Goal: Register for event/course

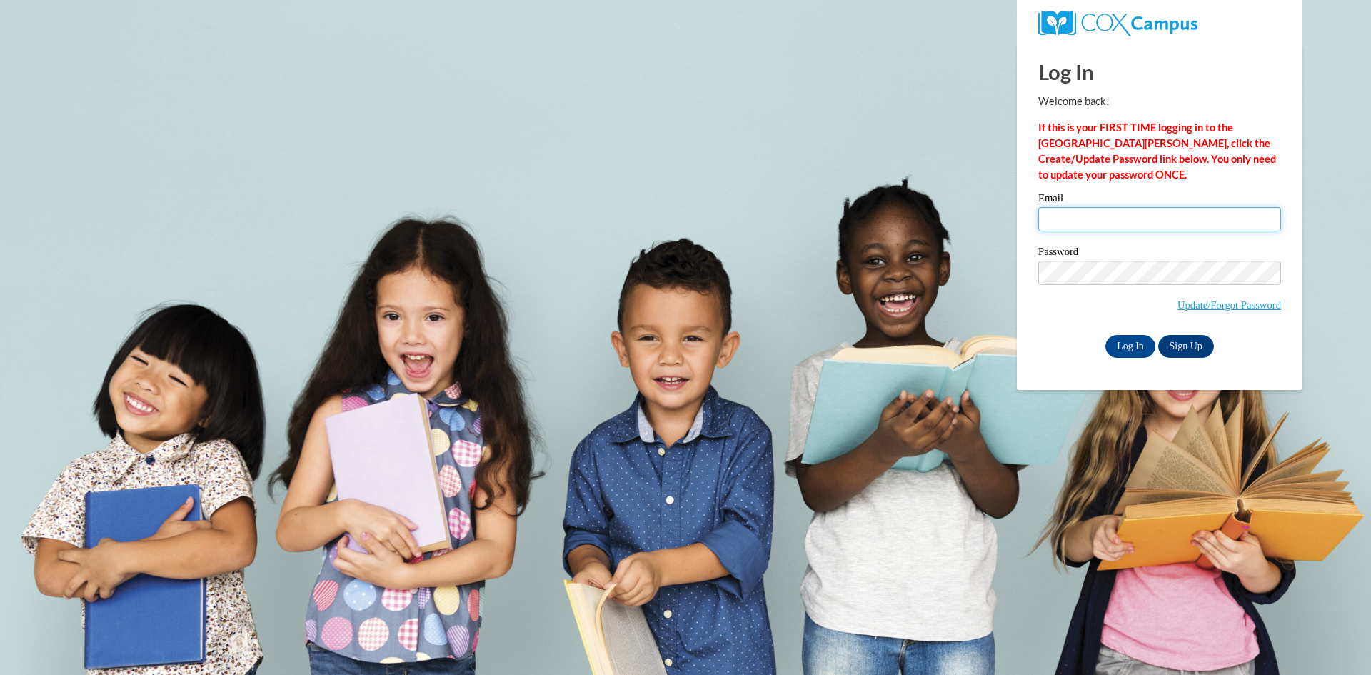
click at [1134, 221] on input "Email" at bounding box center [1159, 219] width 243 height 24
type input "deja@o2BKids.com"
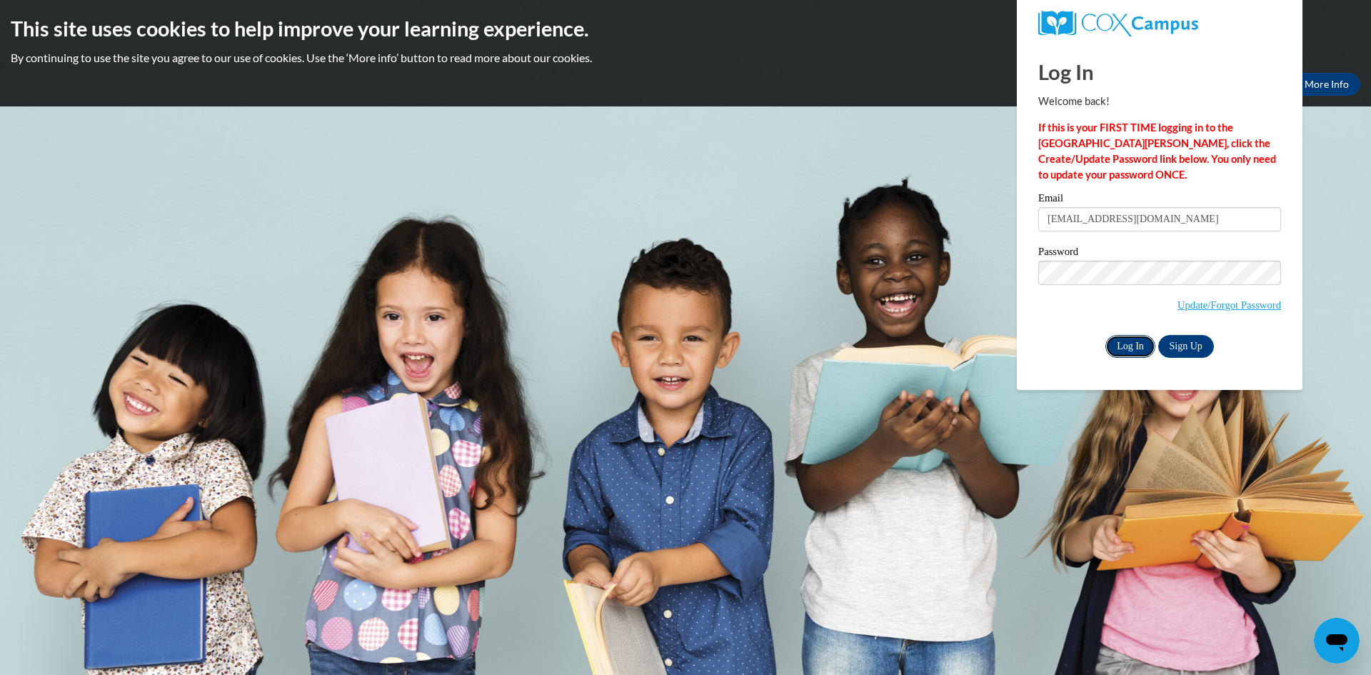
click at [1125, 340] on input "Log In" at bounding box center [1130, 346] width 50 height 23
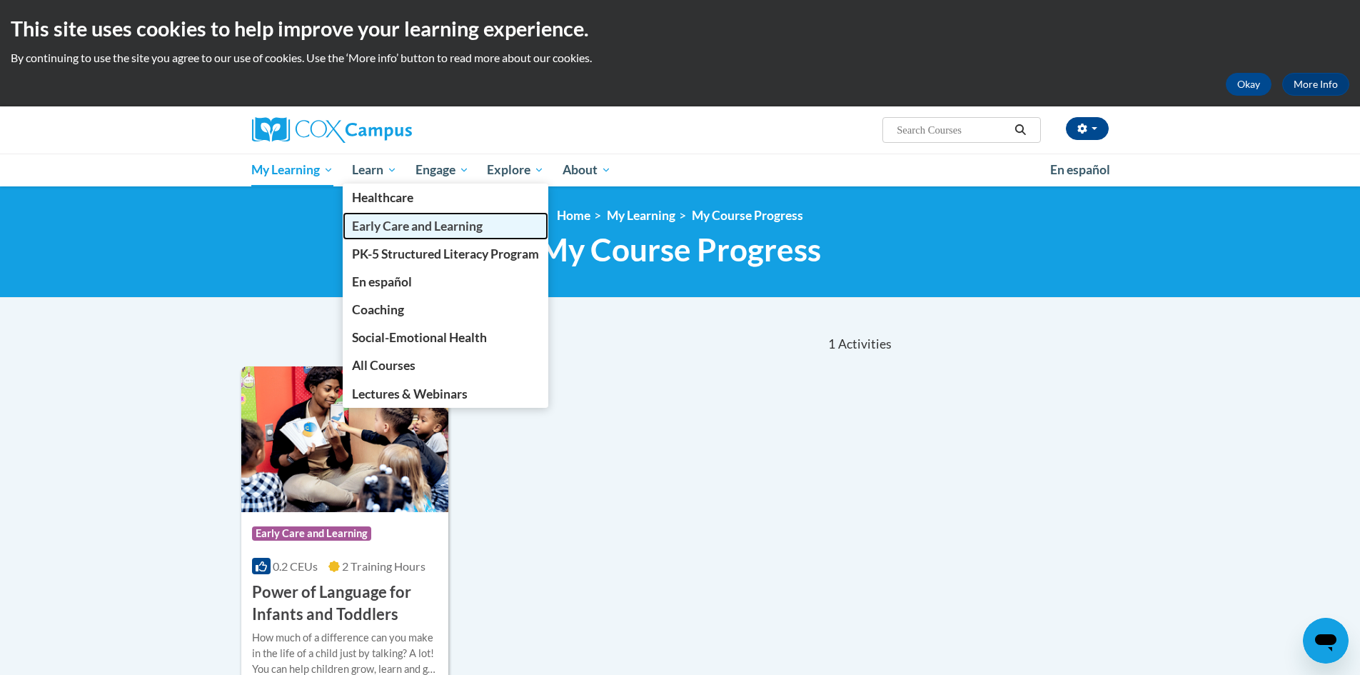
click at [404, 227] on span "Early Care and Learning" at bounding box center [417, 225] width 131 height 15
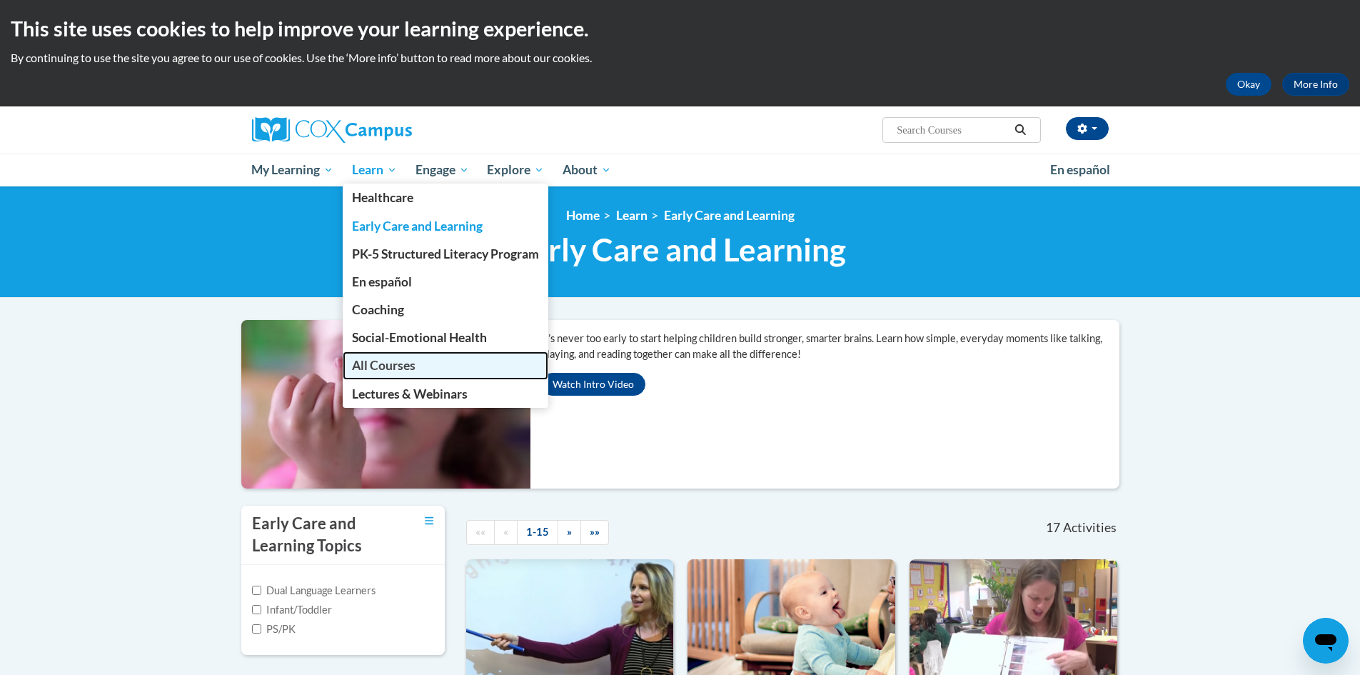
click at [373, 367] on span "All Courses" at bounding box center [384, 365] width 64 height 15
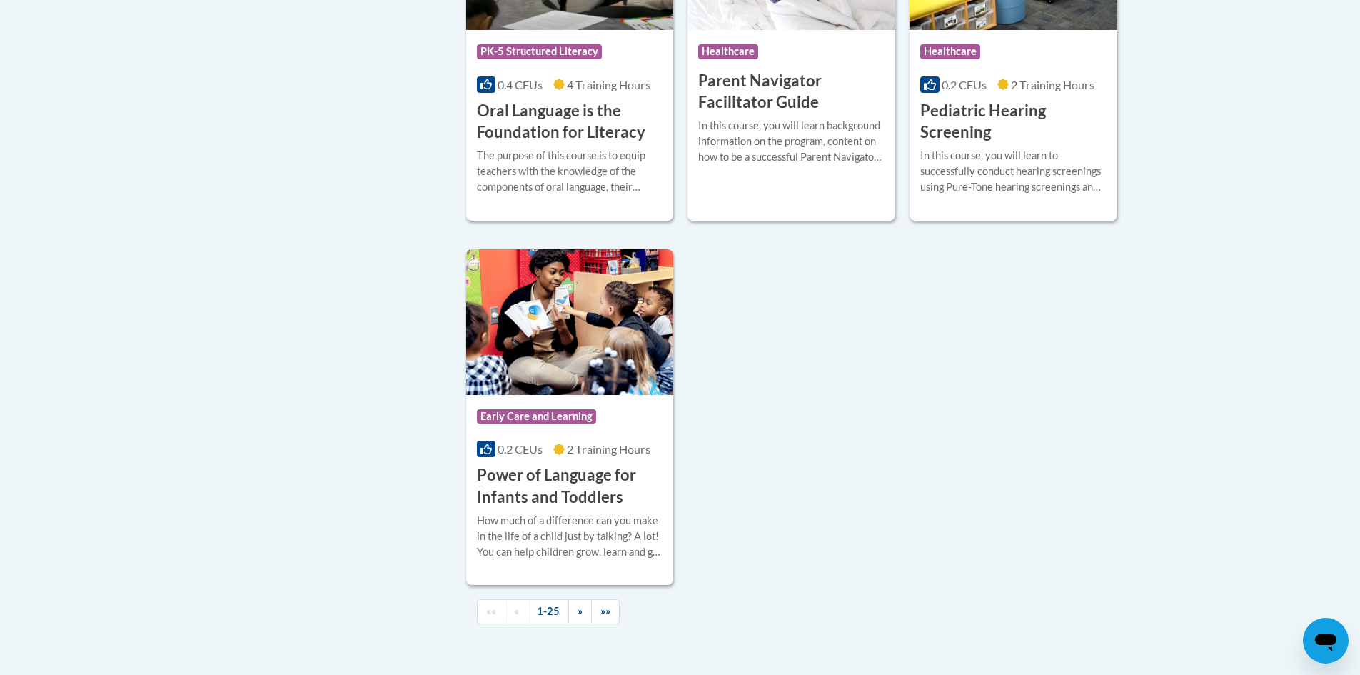
scroll to position [3213, 0]
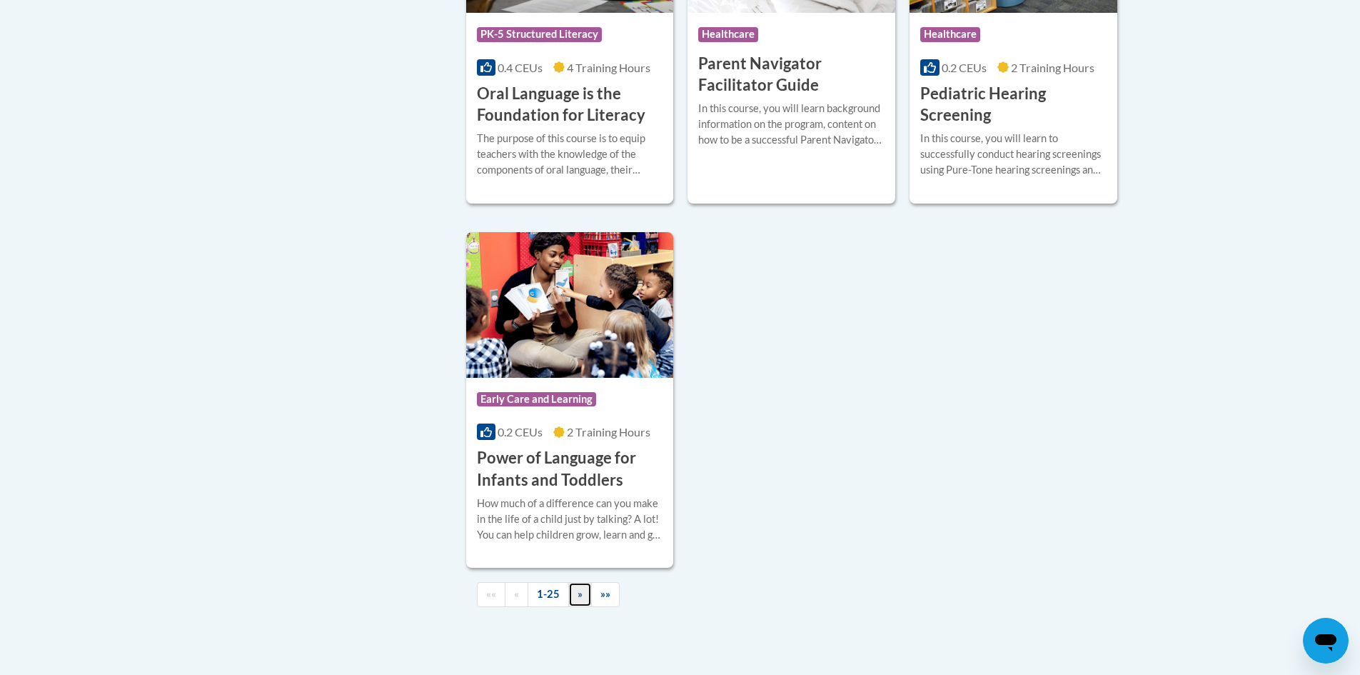
click at [578, 593] on span "»" at bounding box center [580, 594] width 5 height 12
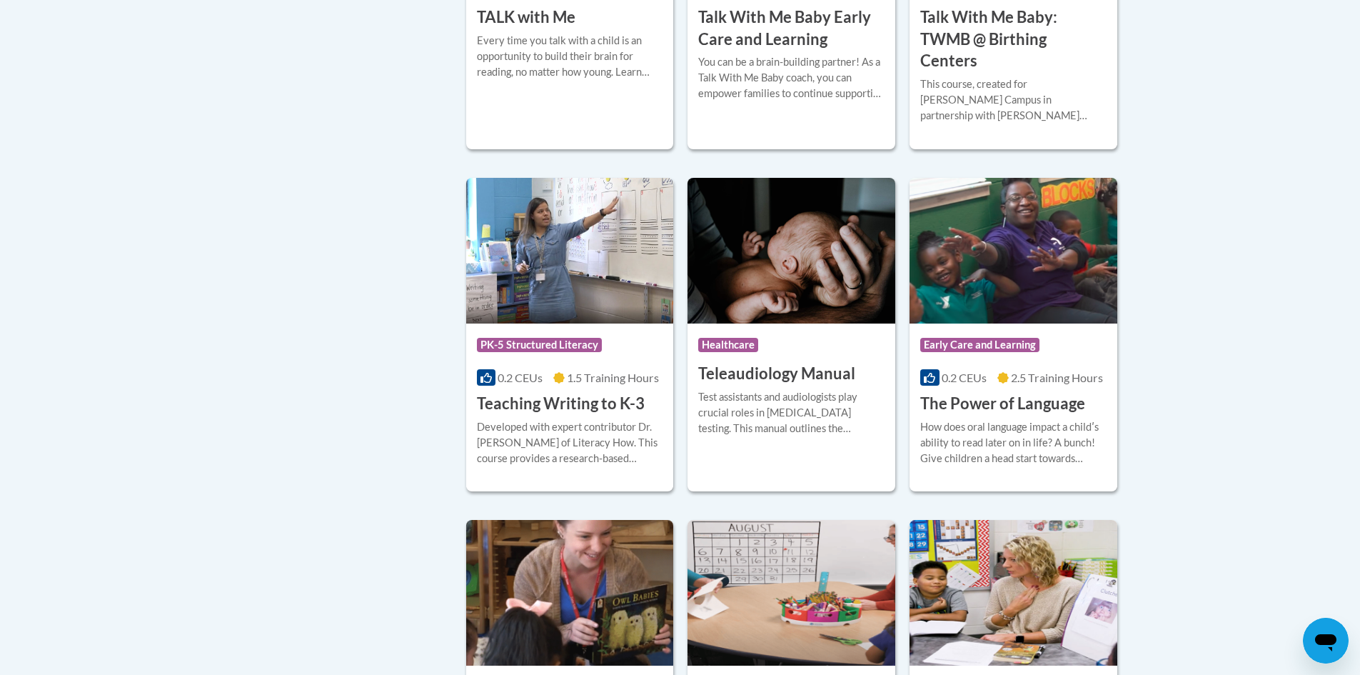
scroll to position [2356, 0]
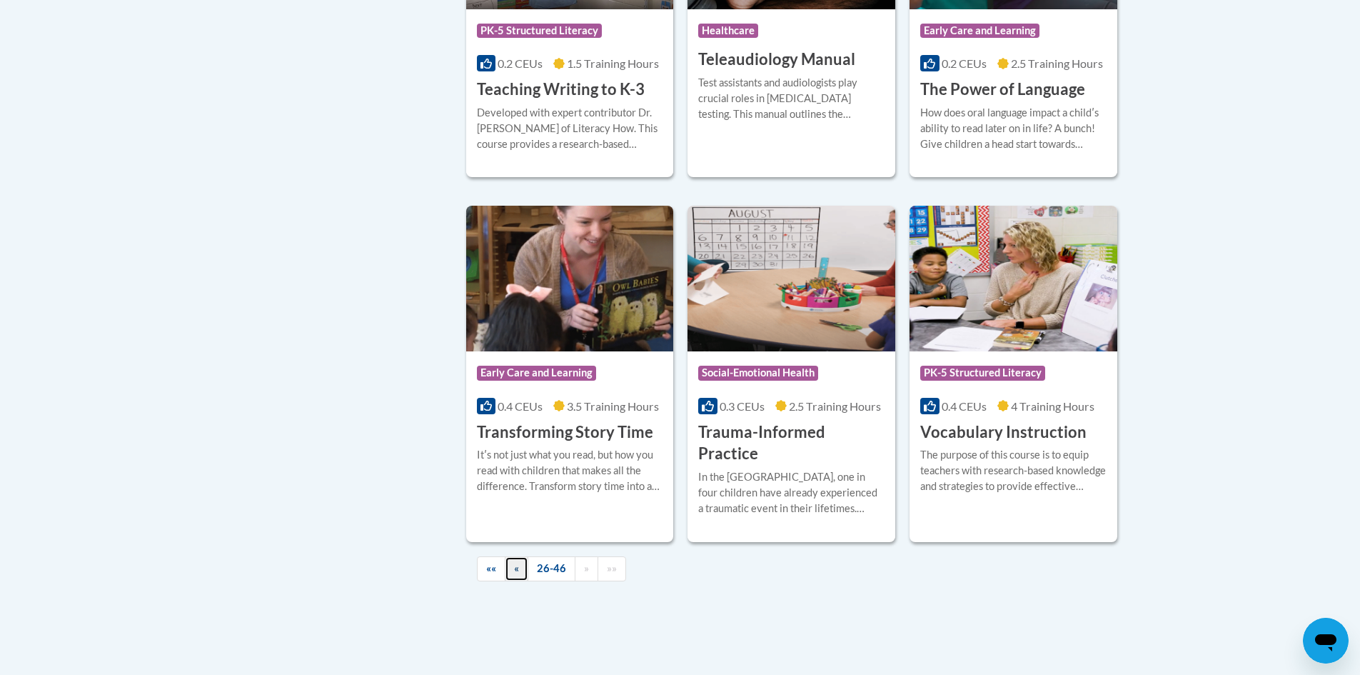
click at [521, 556] on link "«" at bounding box center [517, 568] width 24 height 25
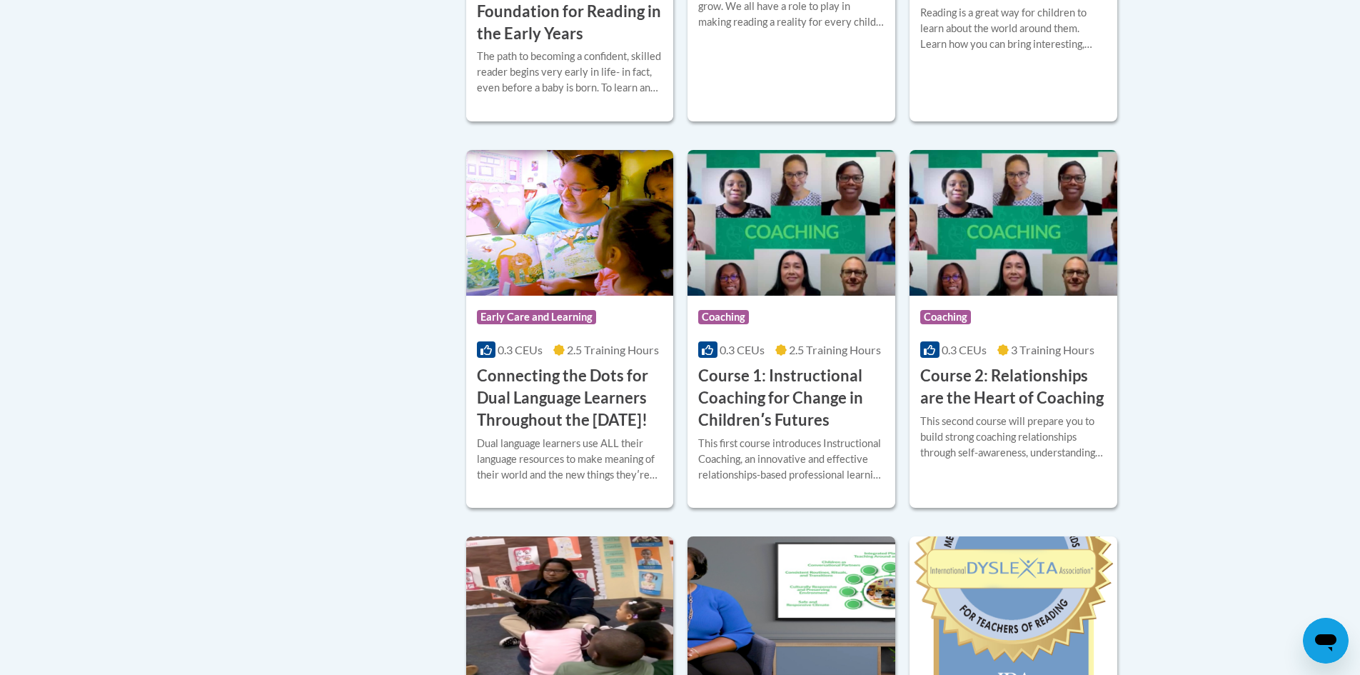
scroll to position [643, 0]
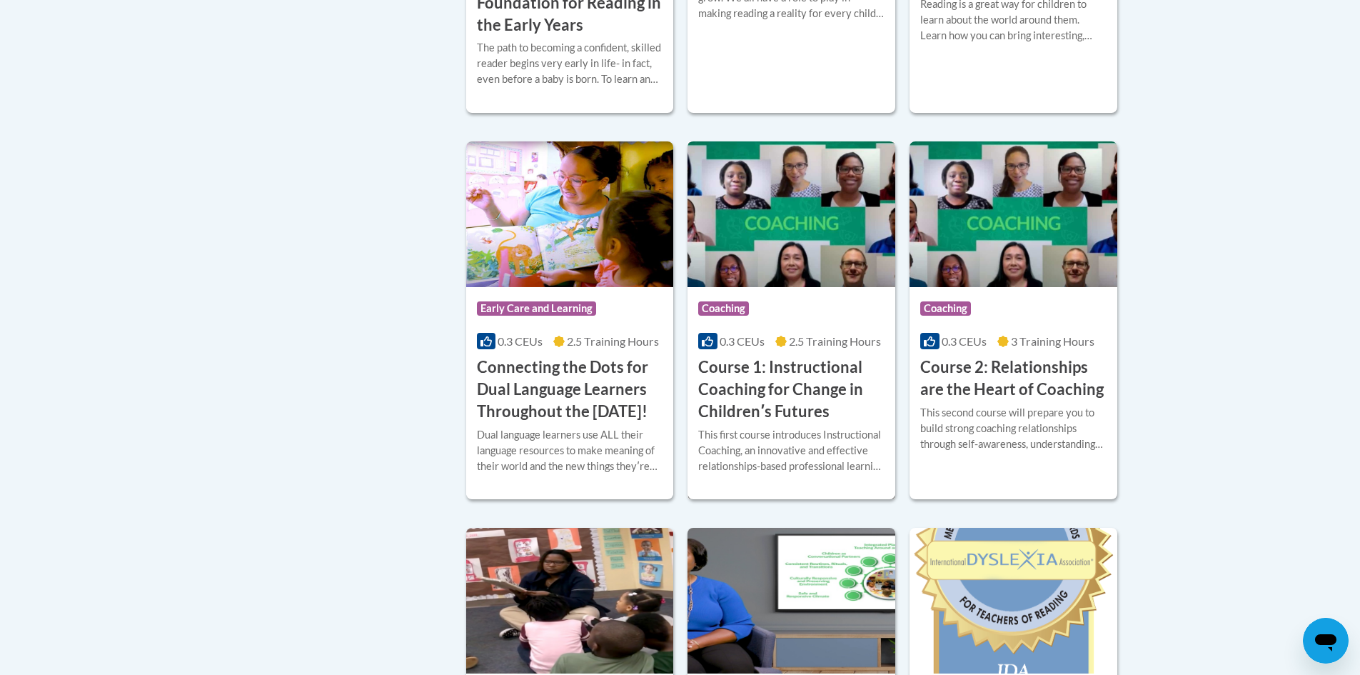
click at [783, 396] on h3 "Course 1: Instructional Coaching for Change in Childrenʹs Futures" at bounding box center [791, 389] width 186 height 66
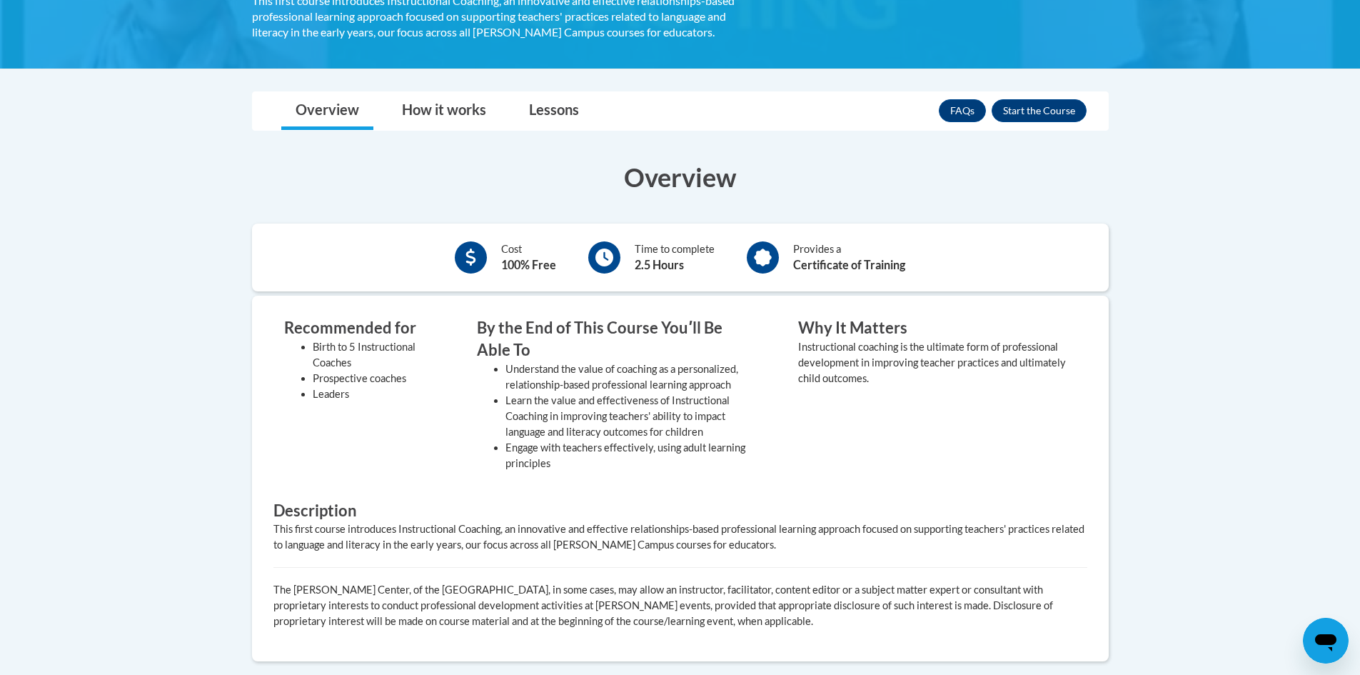
scroll to position [428, 0]
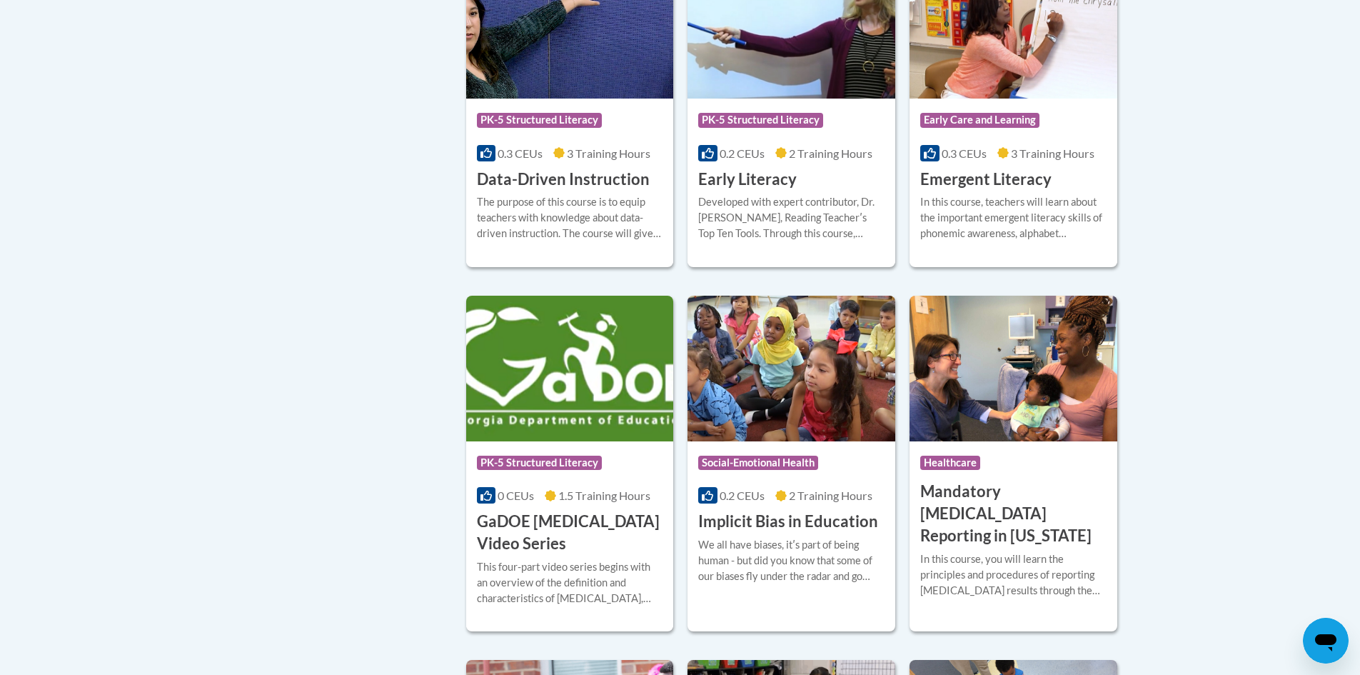
scroll to position [1691, 0]
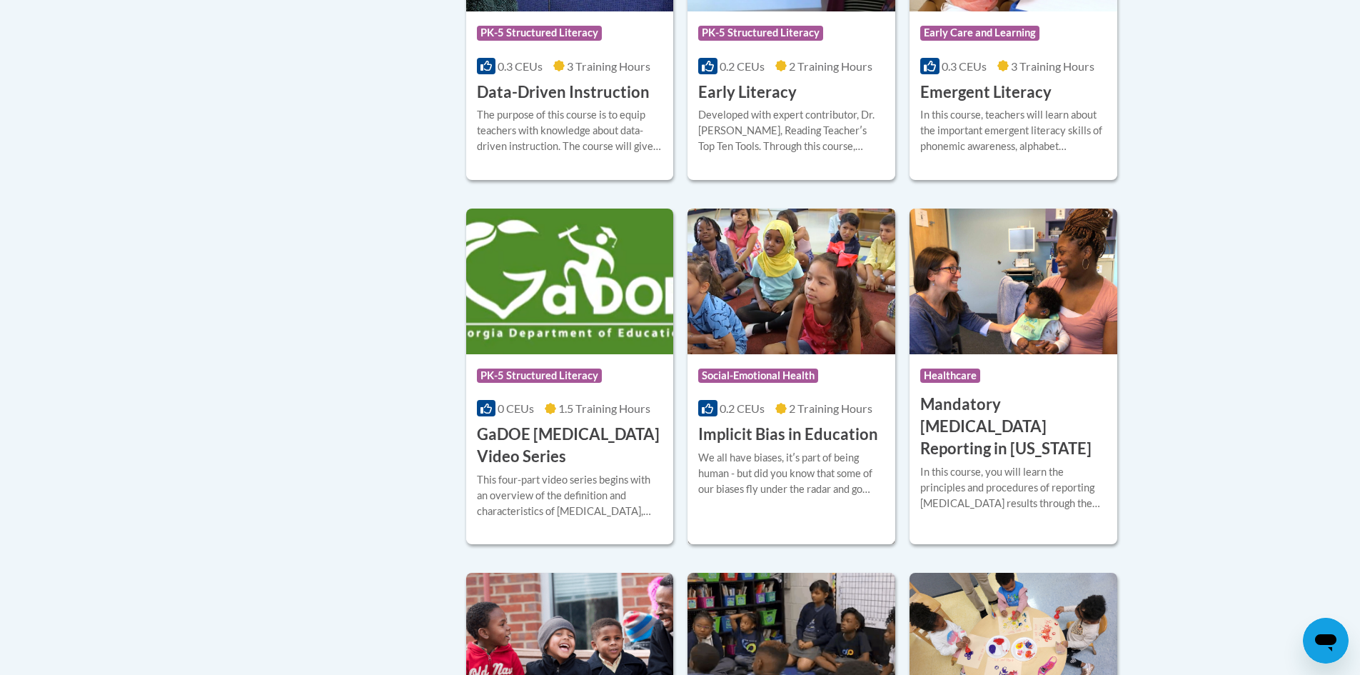
click at [842, 415] on div "Course Category: Social-Emotional Health 0.2 CEUs 2 Training Hours COURSE Impli…" at bounding box center [791, 399] width 208 height 91
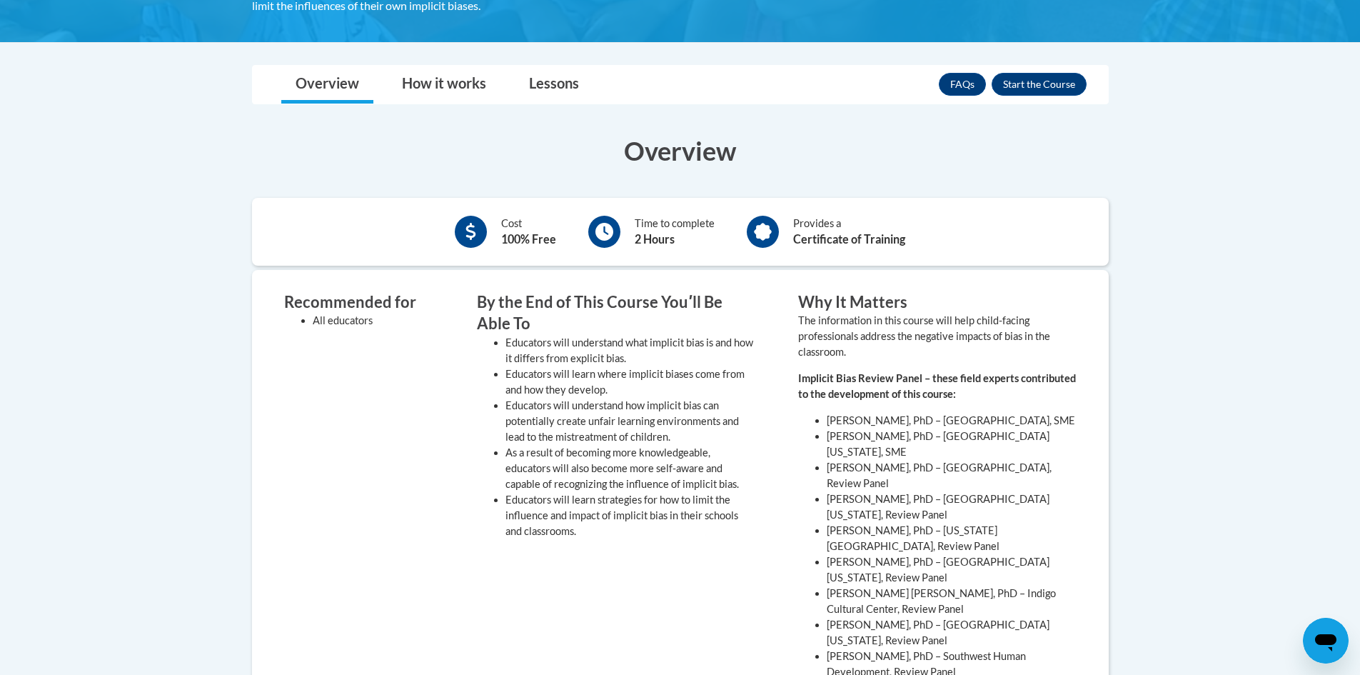
scroll to position [428, 0]
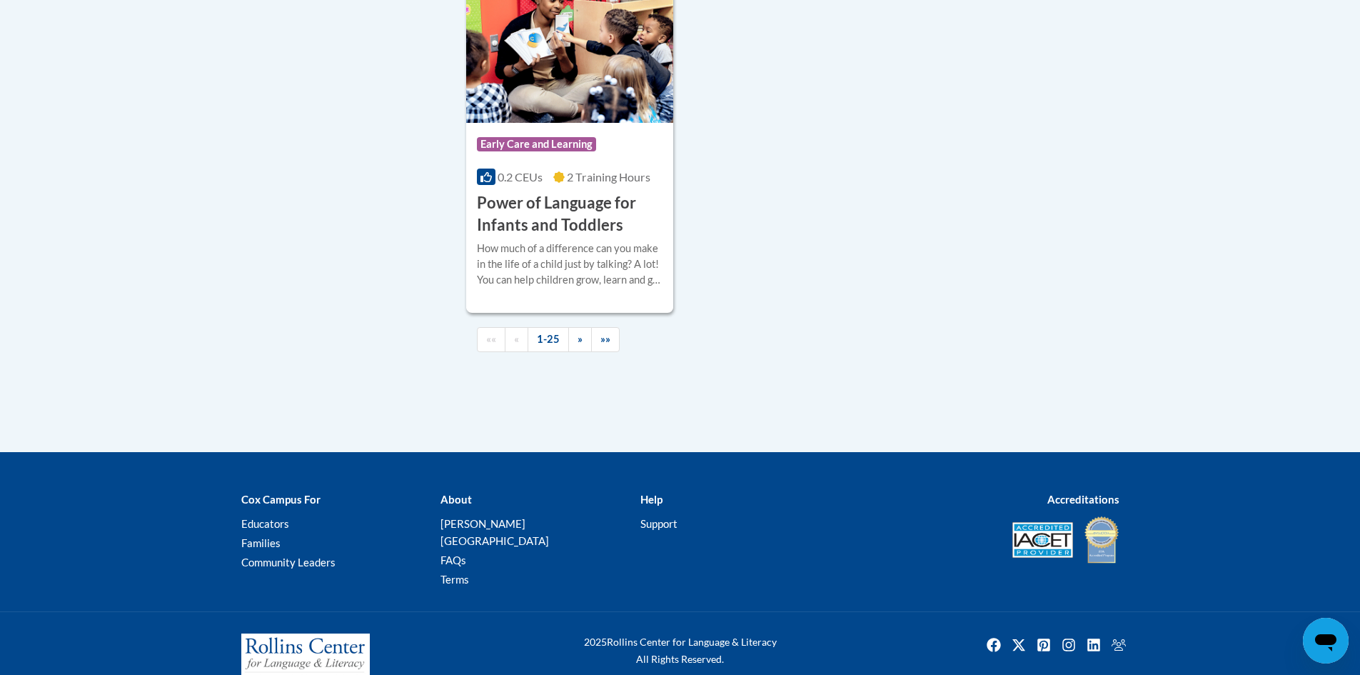
scroll to position [3475, 0]
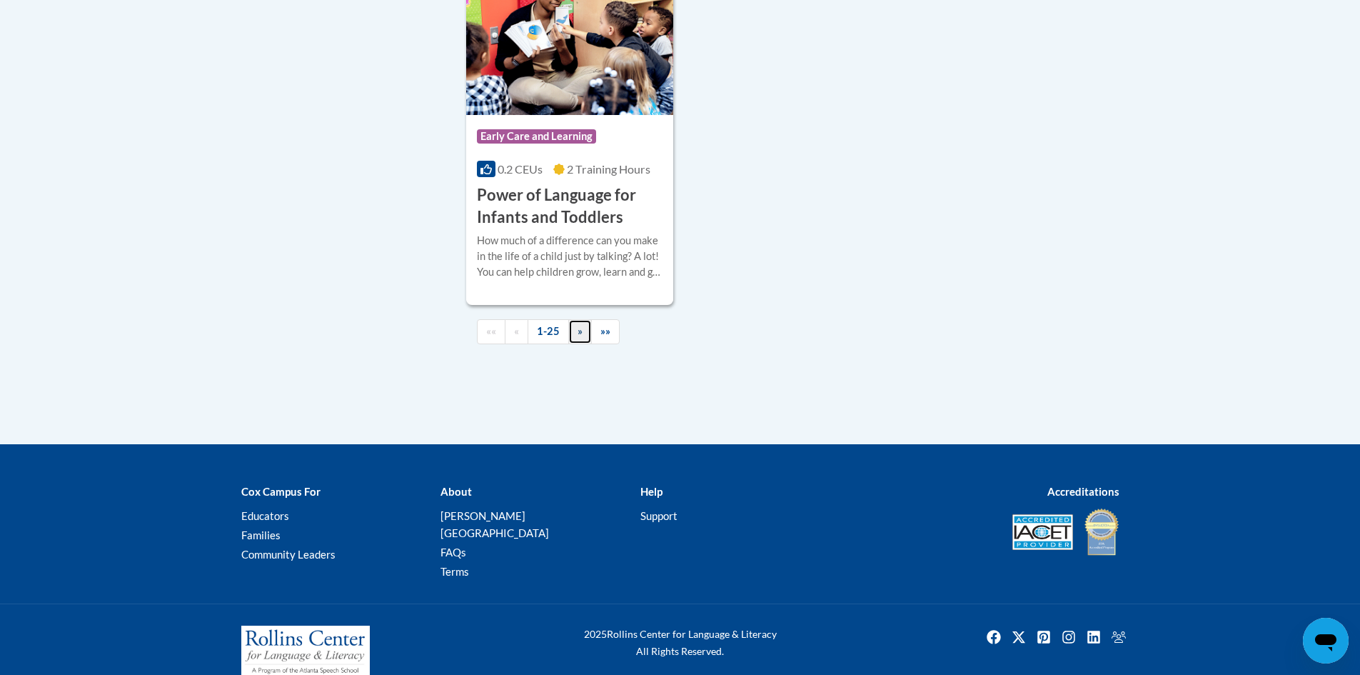
click at [584, 336] on link "»" at bounding box center [580, 331] width 24 height 25
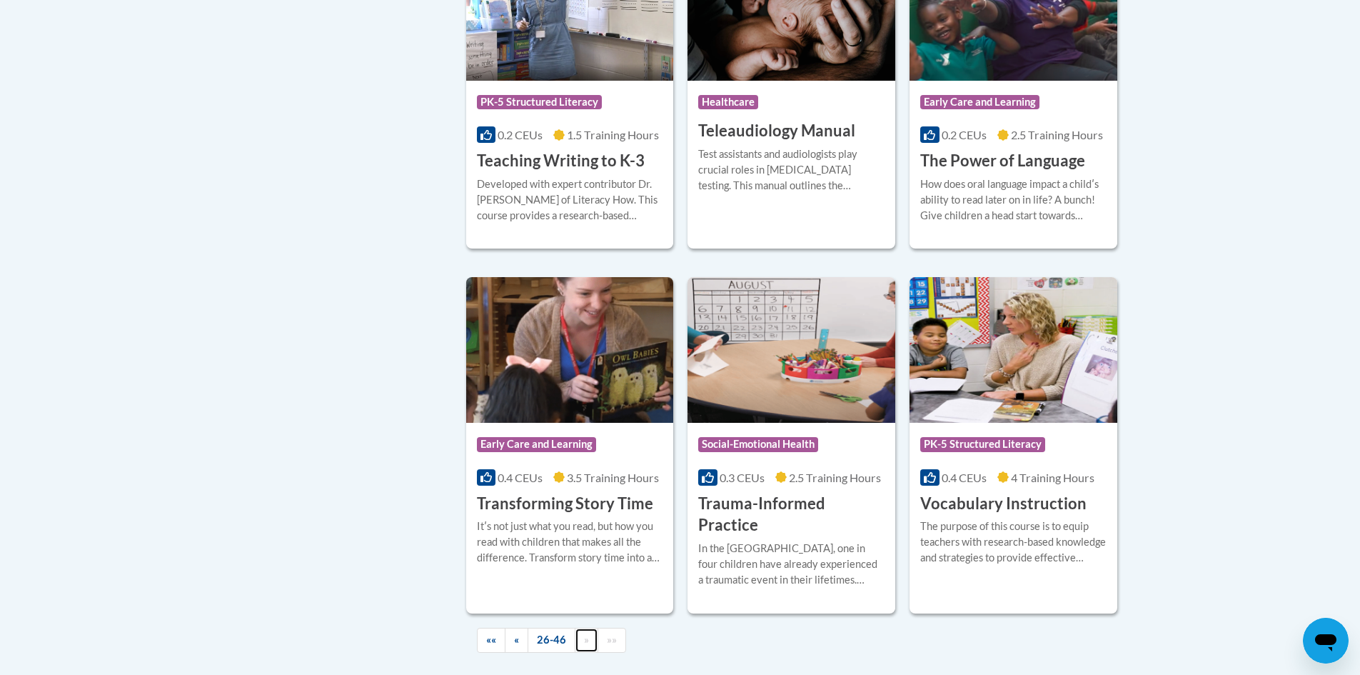
scroll to position [2356, 0]
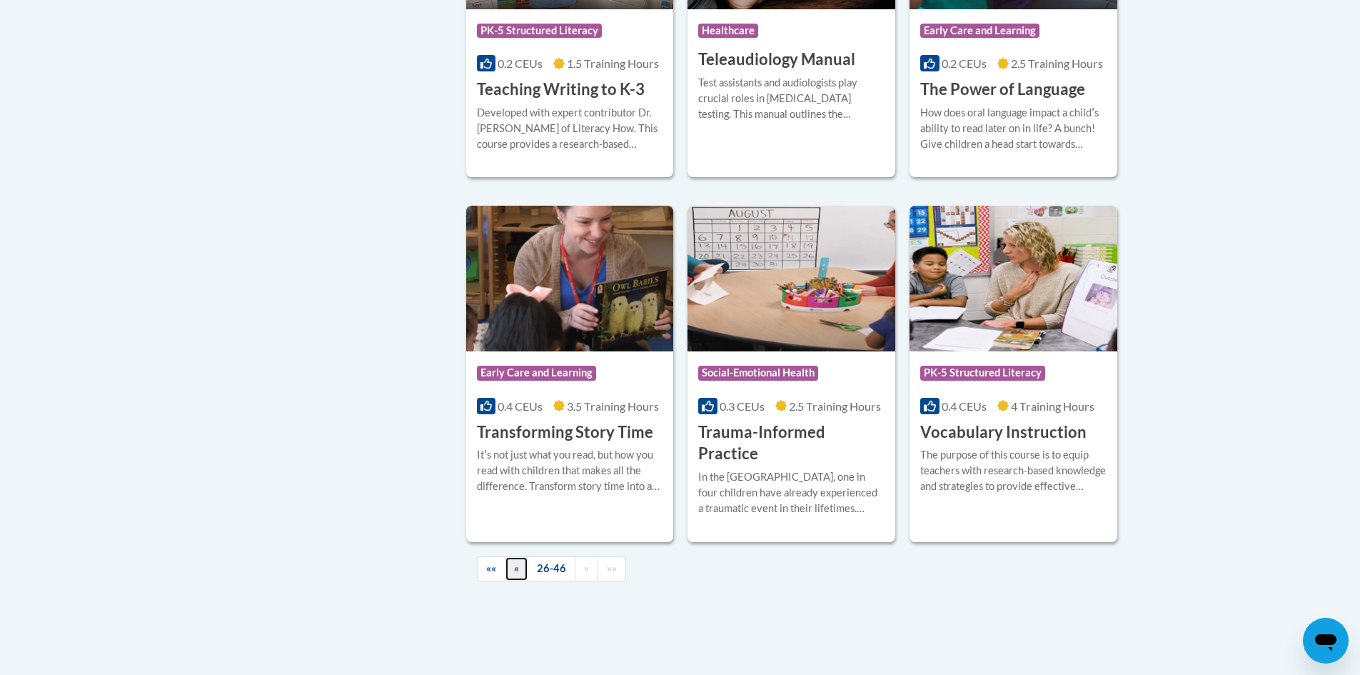
click at [510, 556] on link "«" at bounding box center [517, 568] width 24 height 25
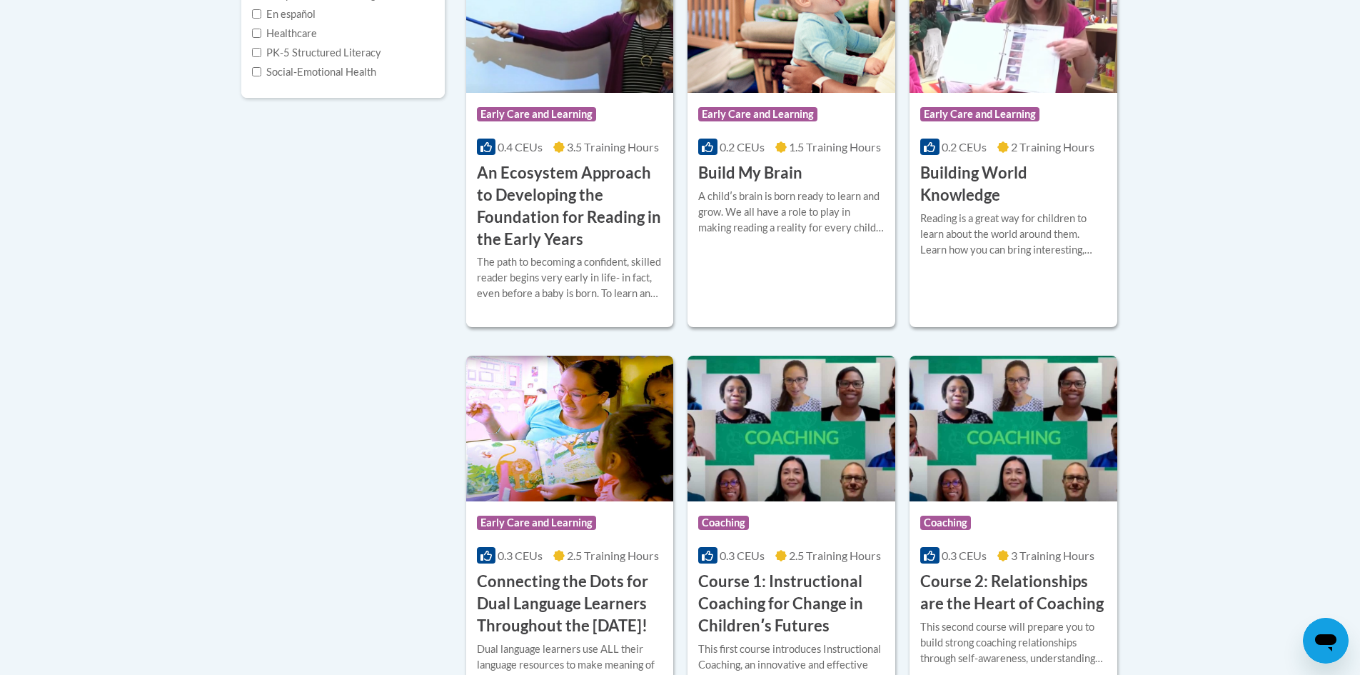
scroll to position [714, 0]
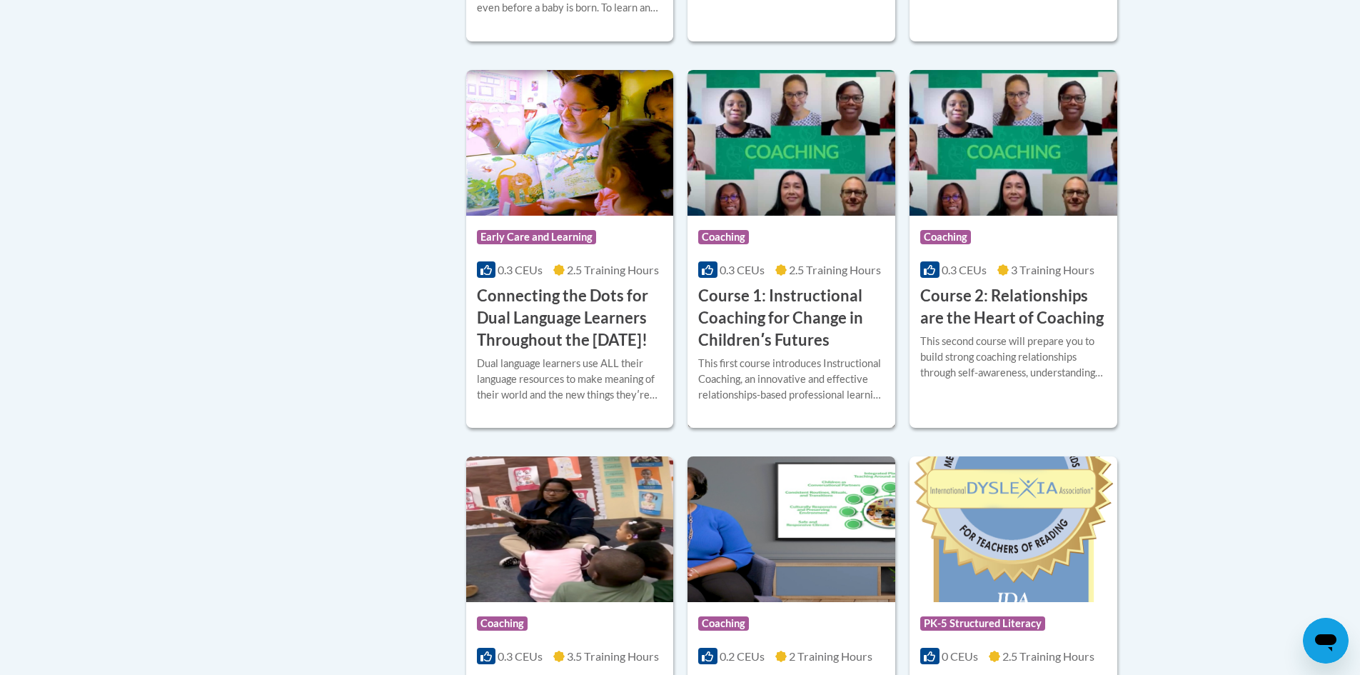
click at [820, 309] on h3 "Course 1: Instructional Coaching for Change in Childrenʹs Futures" at bounding box center [791, 318] width 186 height 66
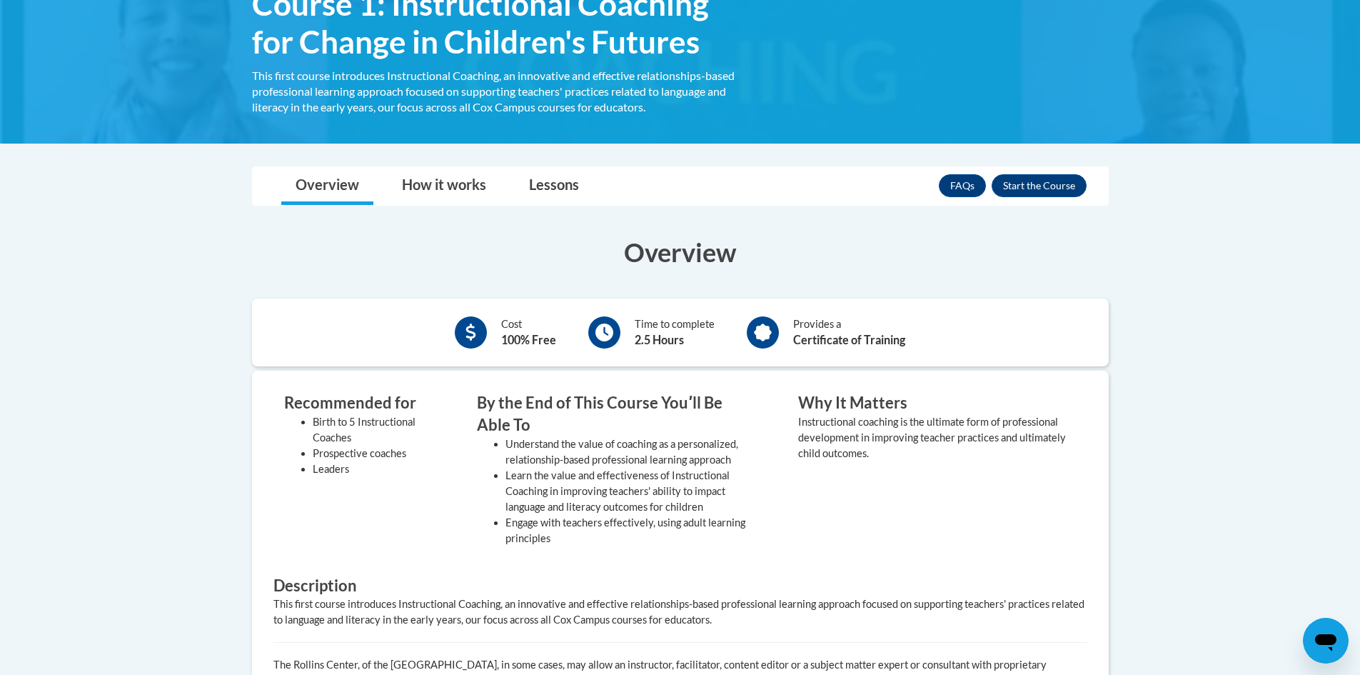
scroll to position [286, 0]
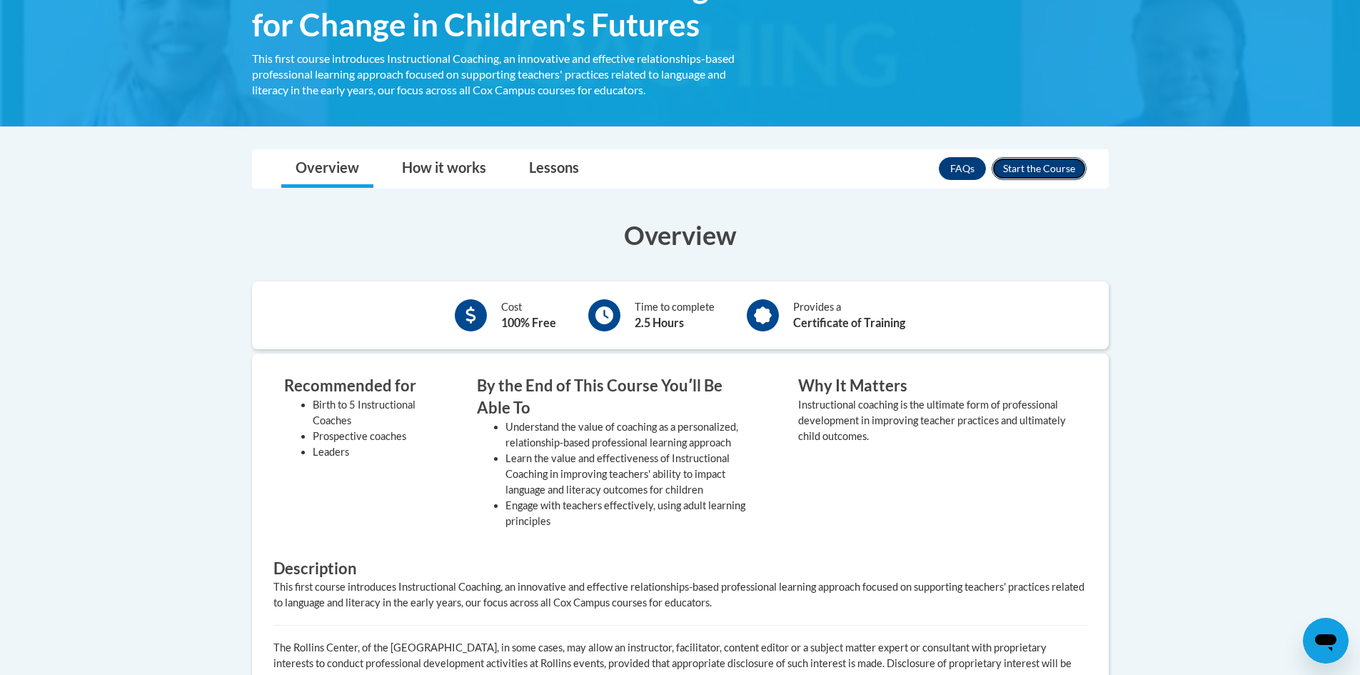
click at [1055, 169] on button "Enroll" at bounding box center [1039, 168] width 95 height 23
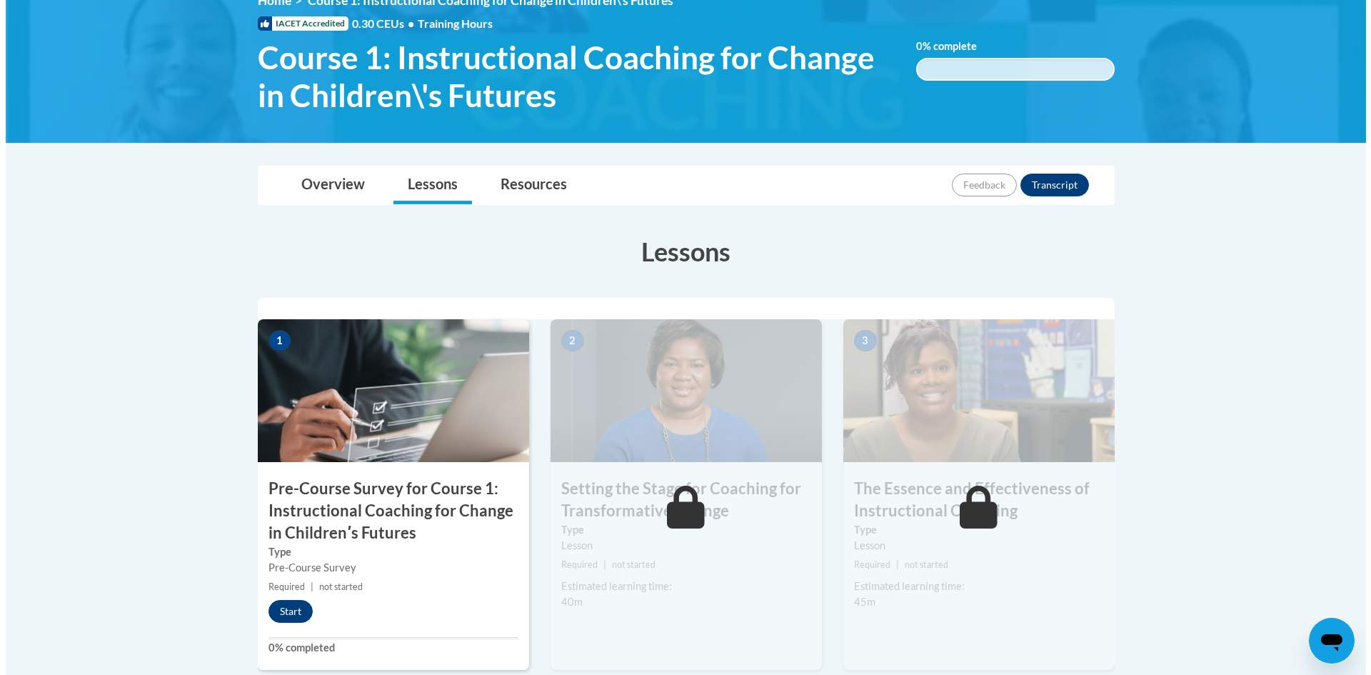
scroll to position [214, 0]
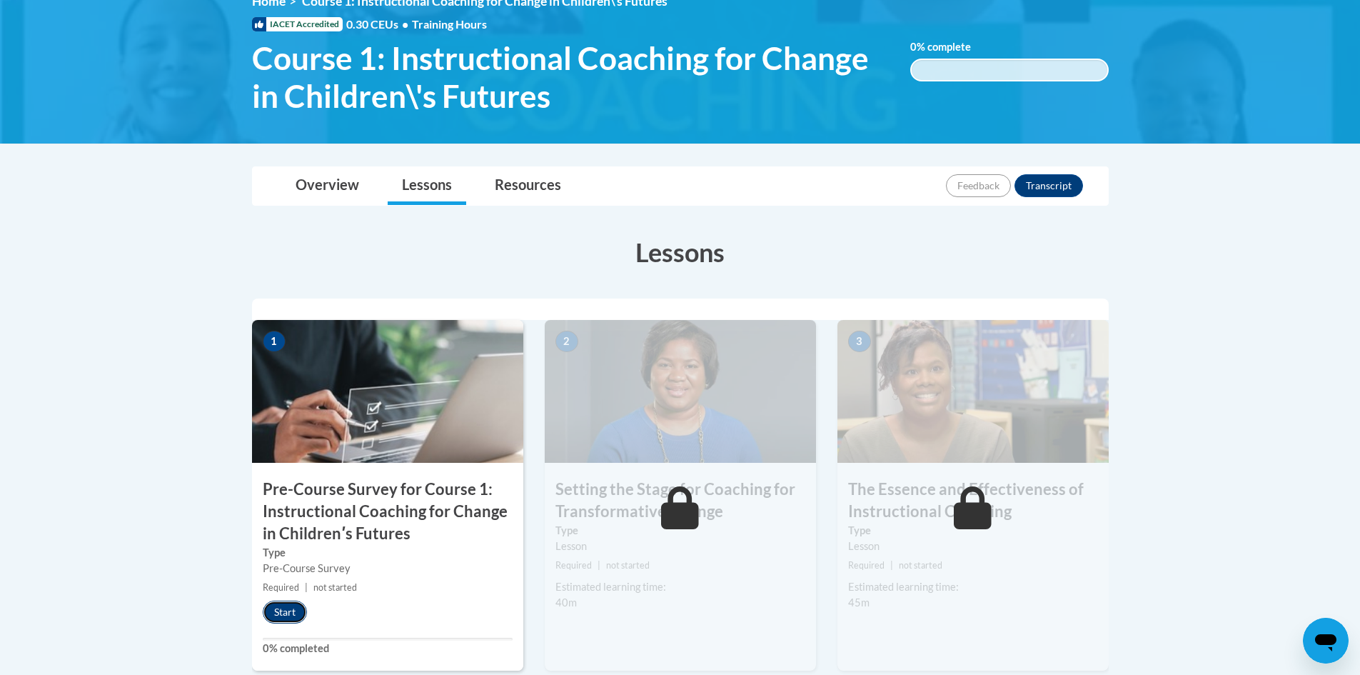
click at [277, 622] on button "Start" at bounding box center [285, 611] width 44 height 23
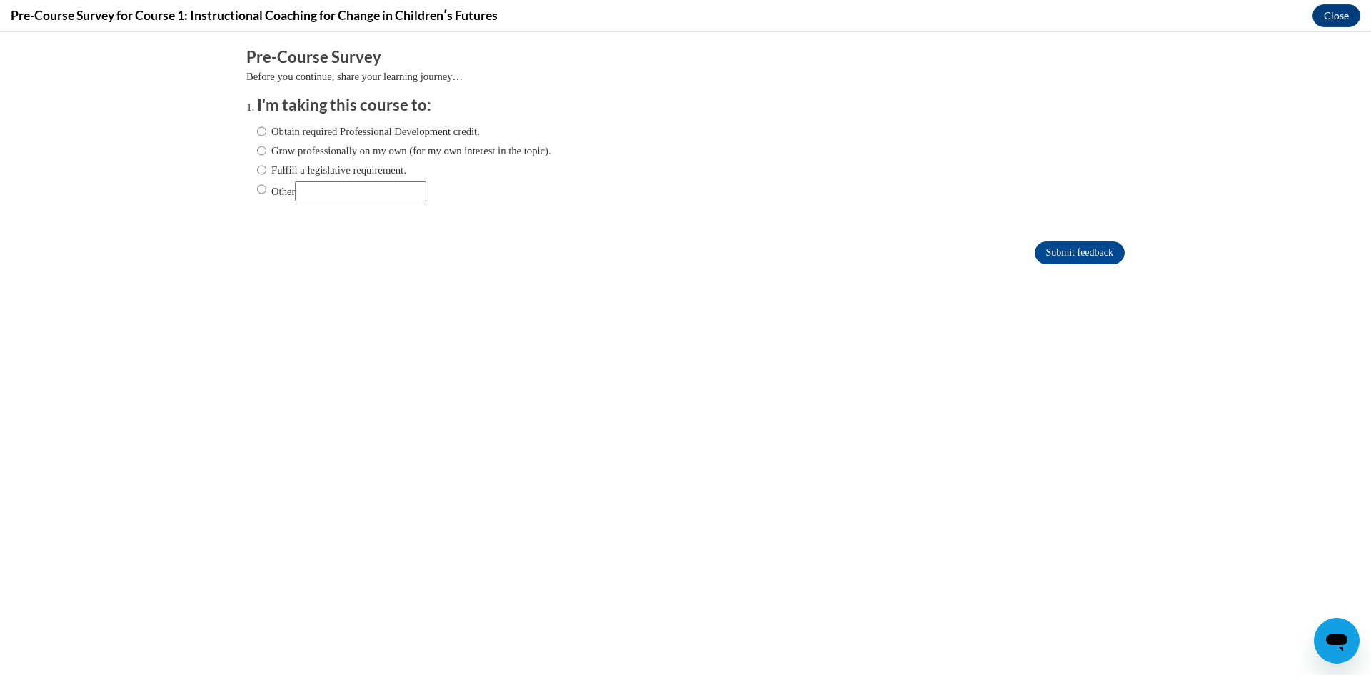
scroll to position [0, 0]
click at [257, 131] on input "Obtain required Professional Development credit." at bounding box center [261, 132] width 9 height 16
radio input "true"
click at [1059, 256] on input "Submit feedback" at bounding box center [1079, 252] width 90 height 23
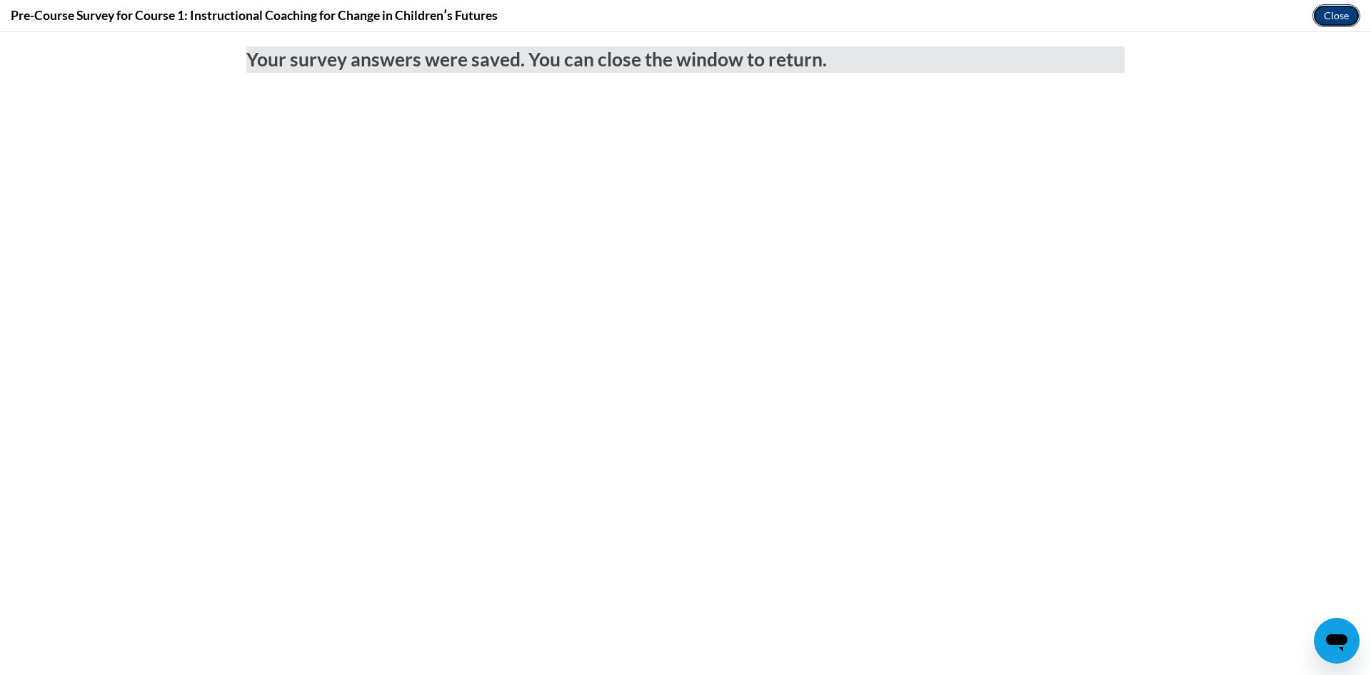
click at [1339, 15] on button "Close" at bounding box center [1336, 15] width 48 height 23
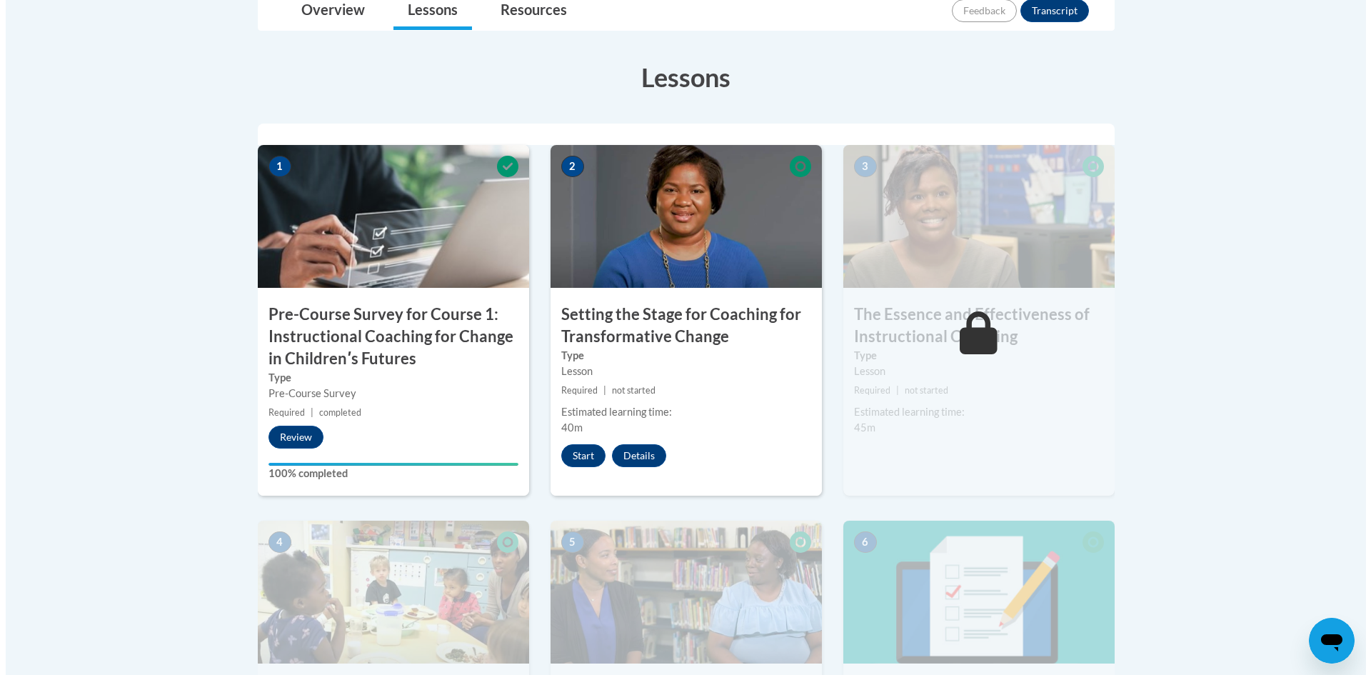
scroll to position [357, 0]
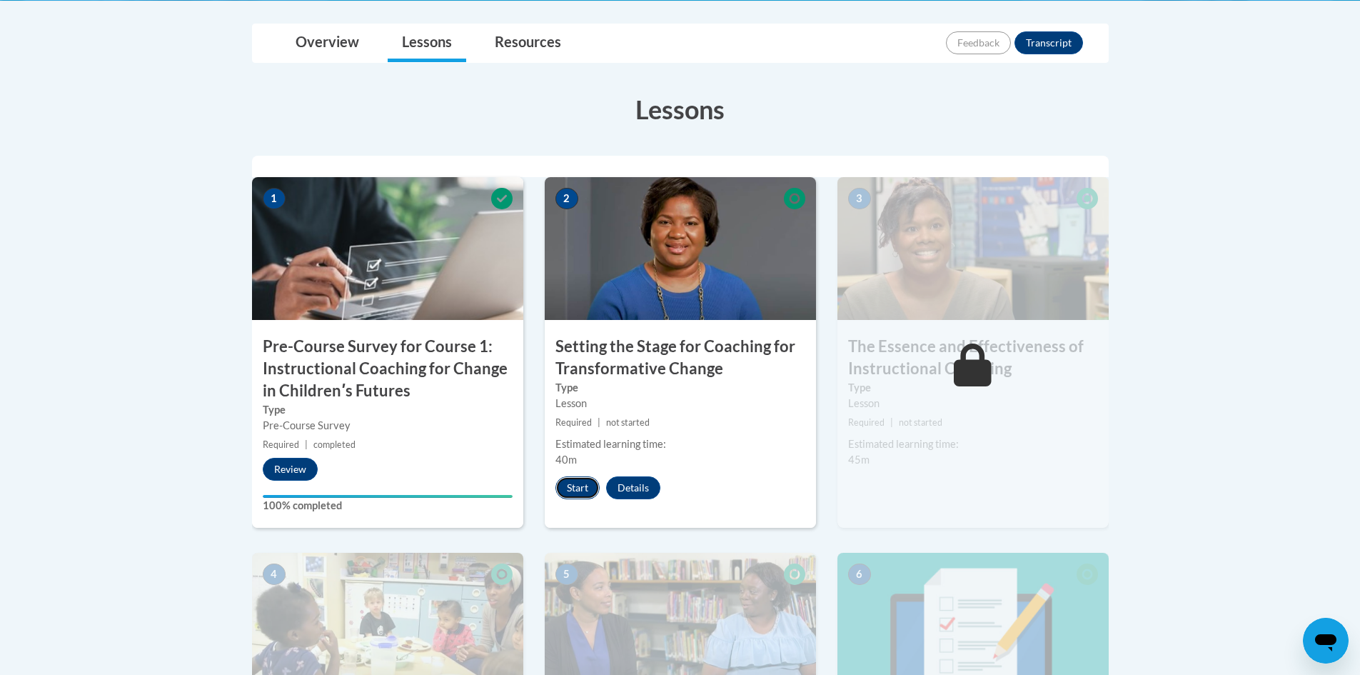
click at [567, 490] on button "Start" at bounding box center [577, 487] width 44 height 23
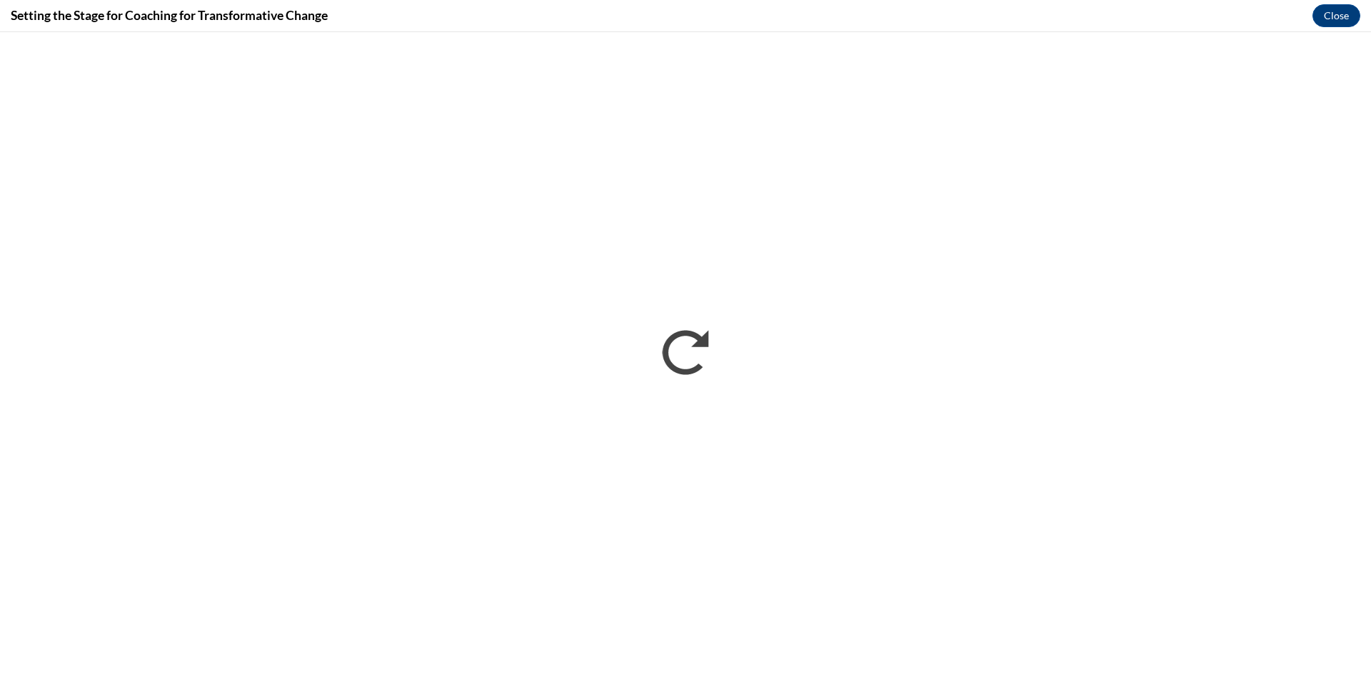
scroll to position [0, 0]
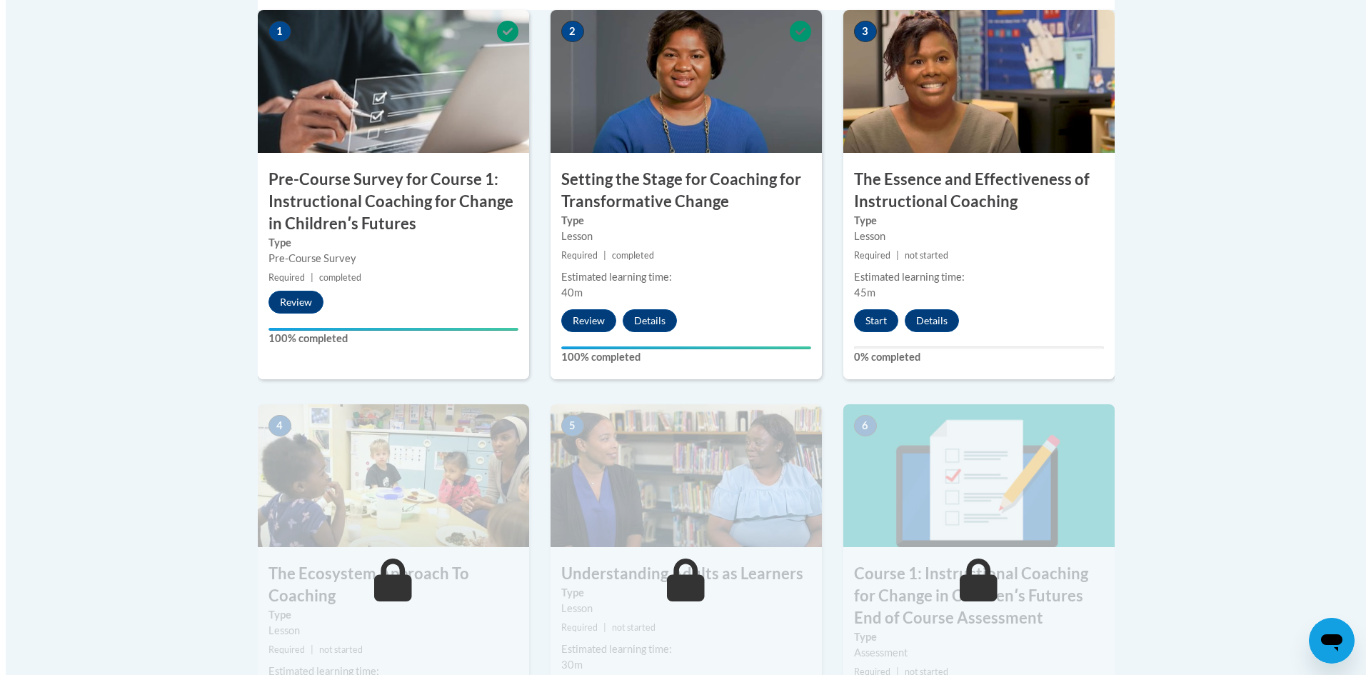
scroll to position [500, 0]
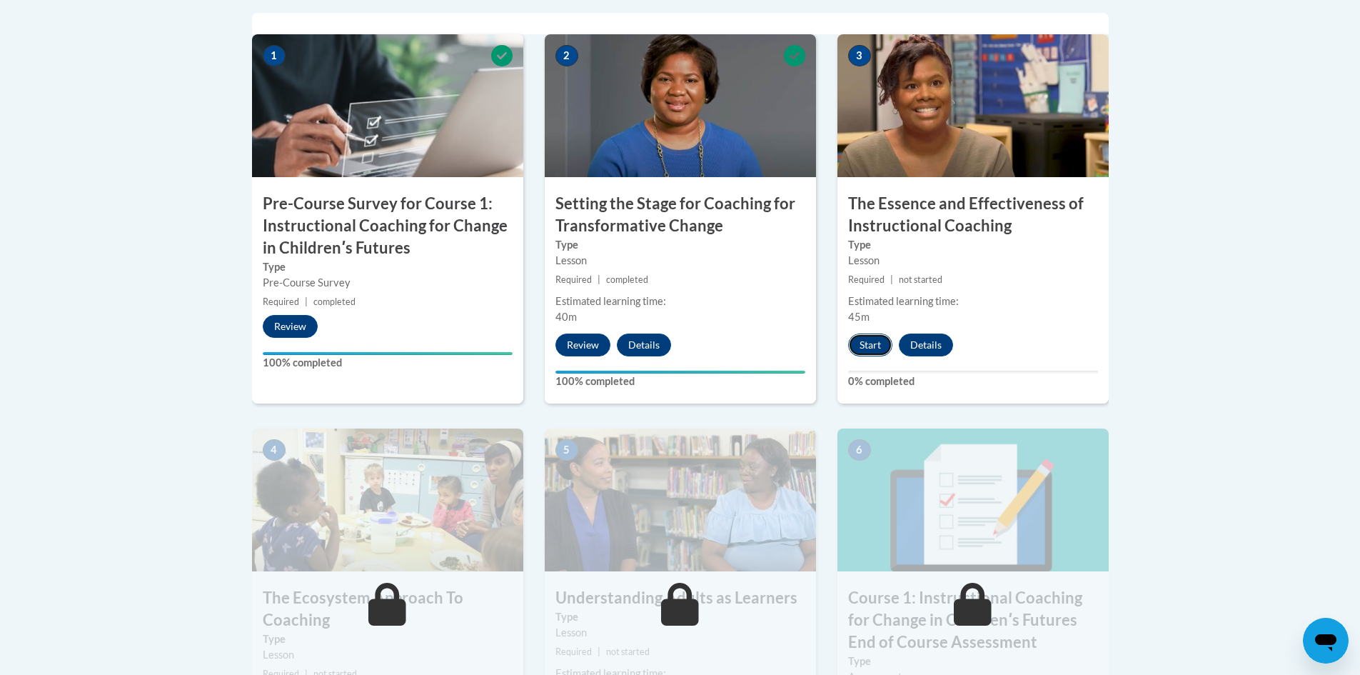
click at [856, 343] on button "Start" at bounding box center [870, 344] width 44 height 23
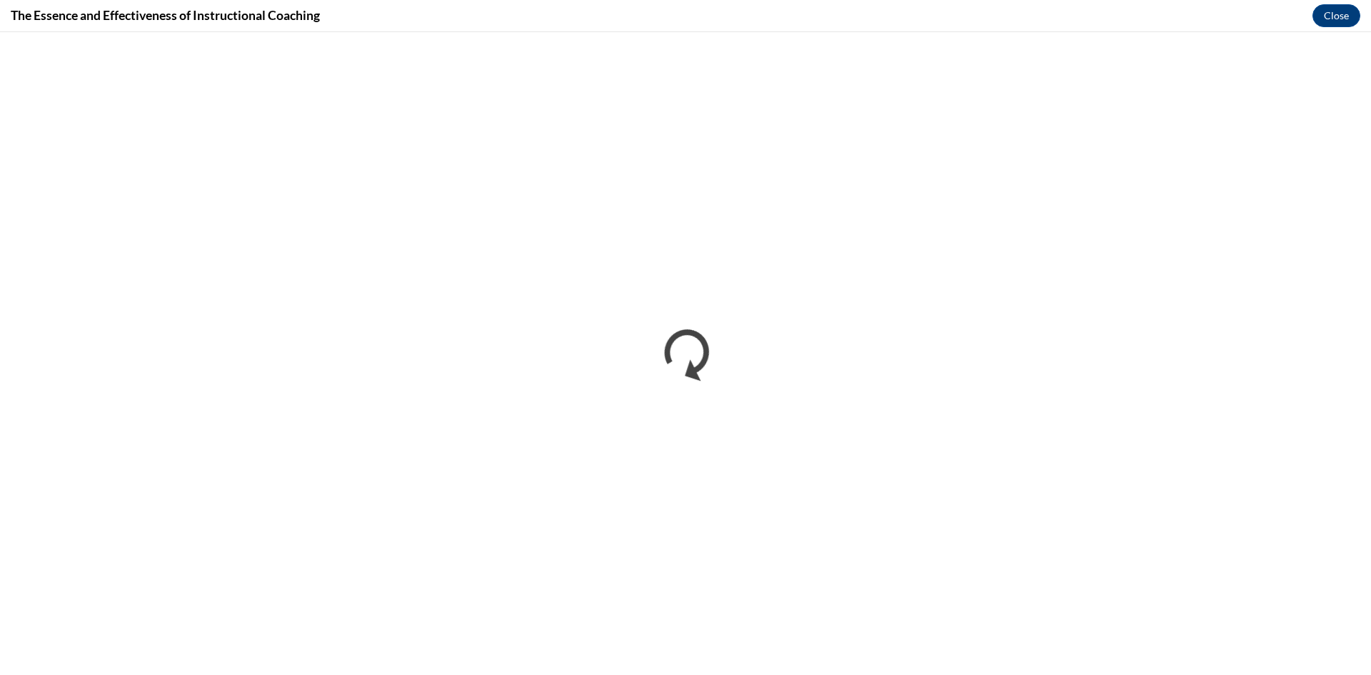
scroll to position [0, 0]
